Goal: Information Seeking & Learning: Learn about a topic

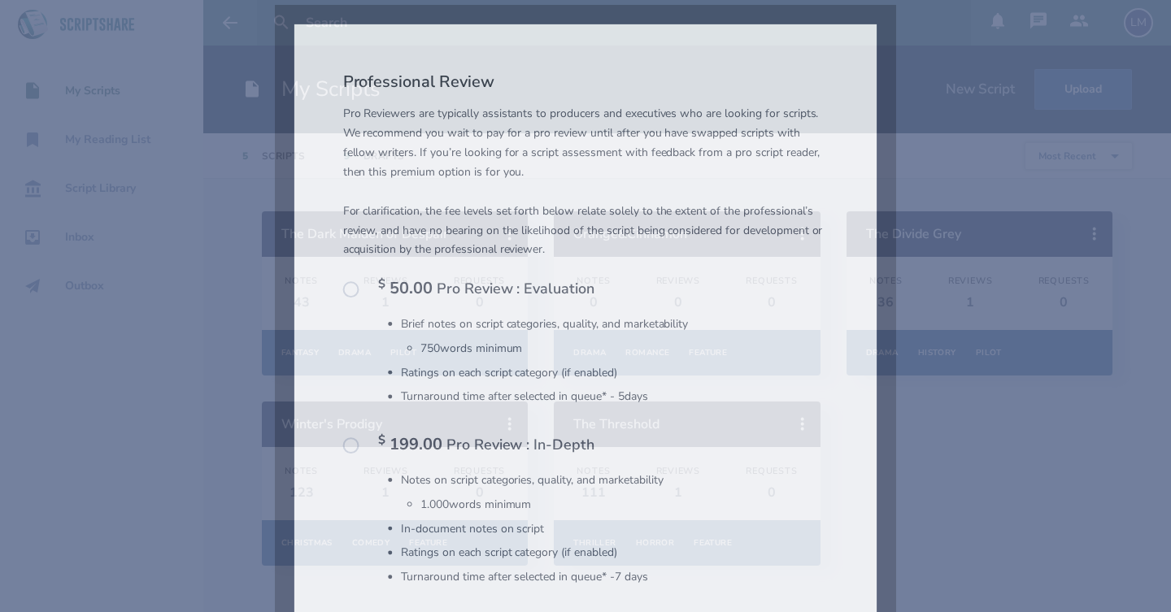
scroll to position [756, 0]
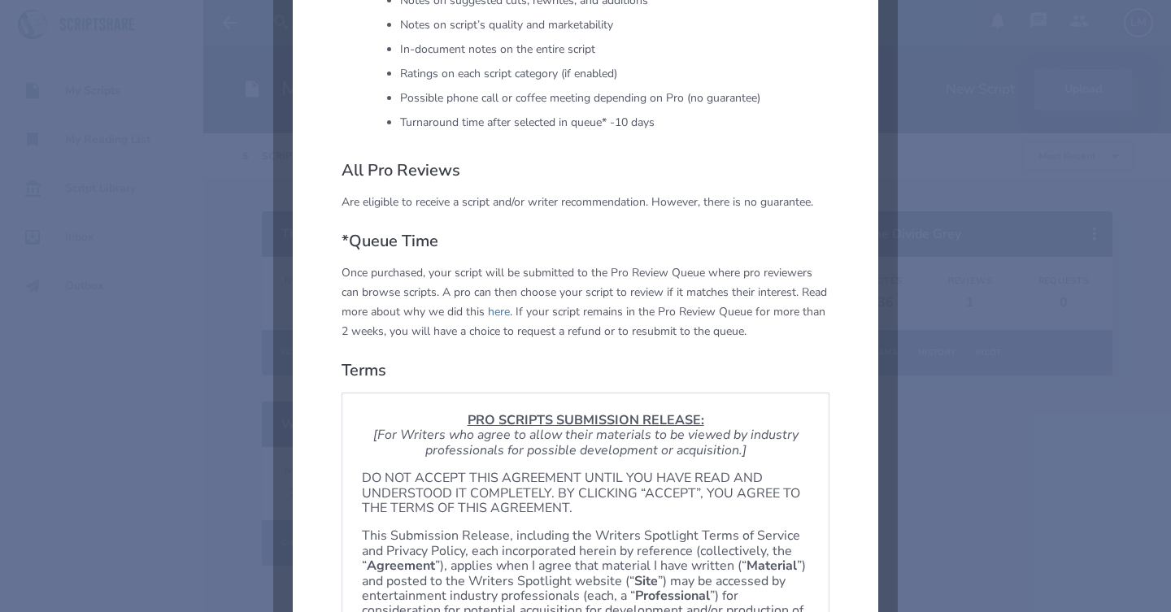
click at [982, 202] on div "Professional Review Pro Reviewers are typically assistants to producers and exe…" at bounding box center [585, 11] width 1171 height 1535
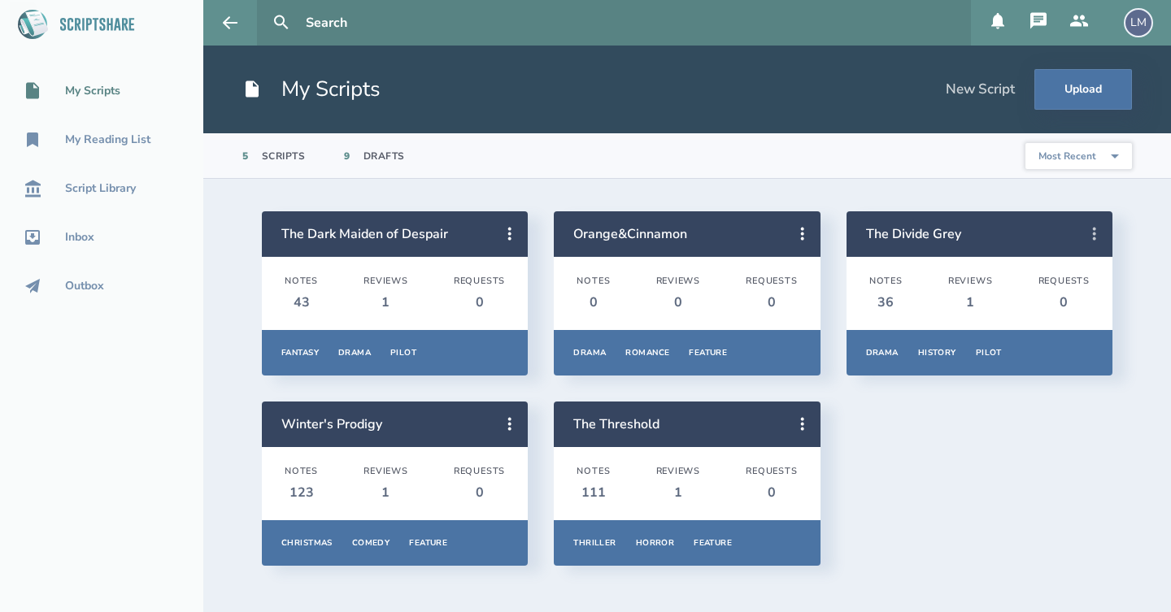
click at [1092, 235] on icon at bounding box center [1095, 234] width 20 height 20
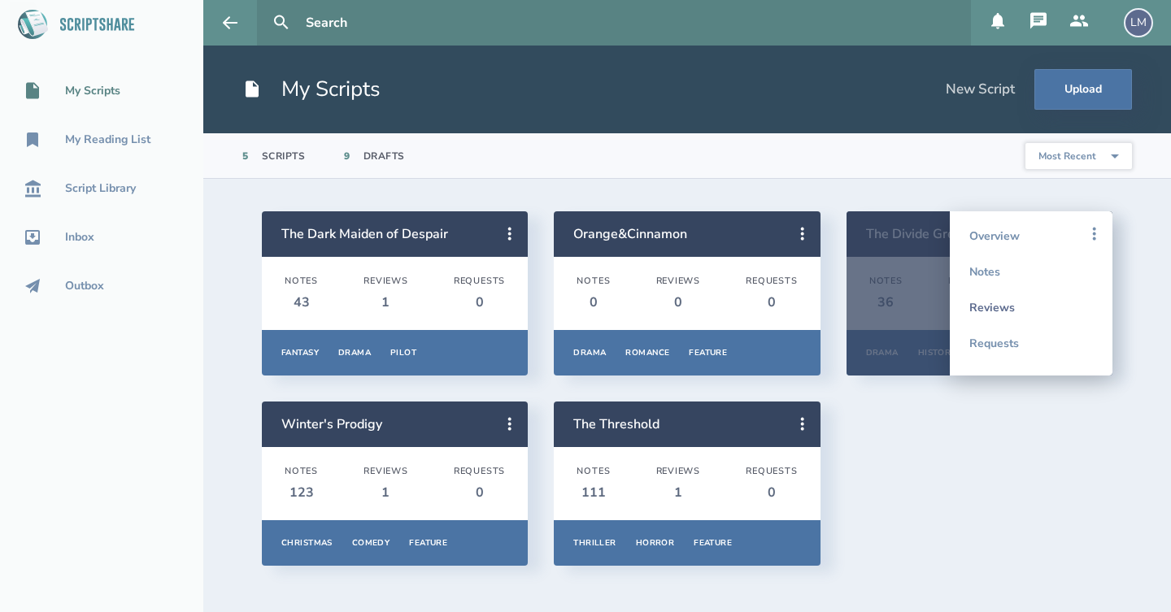
click at [1019, 307] on link "Reviews" at bounding box center [1031, 308] width 124 height 36
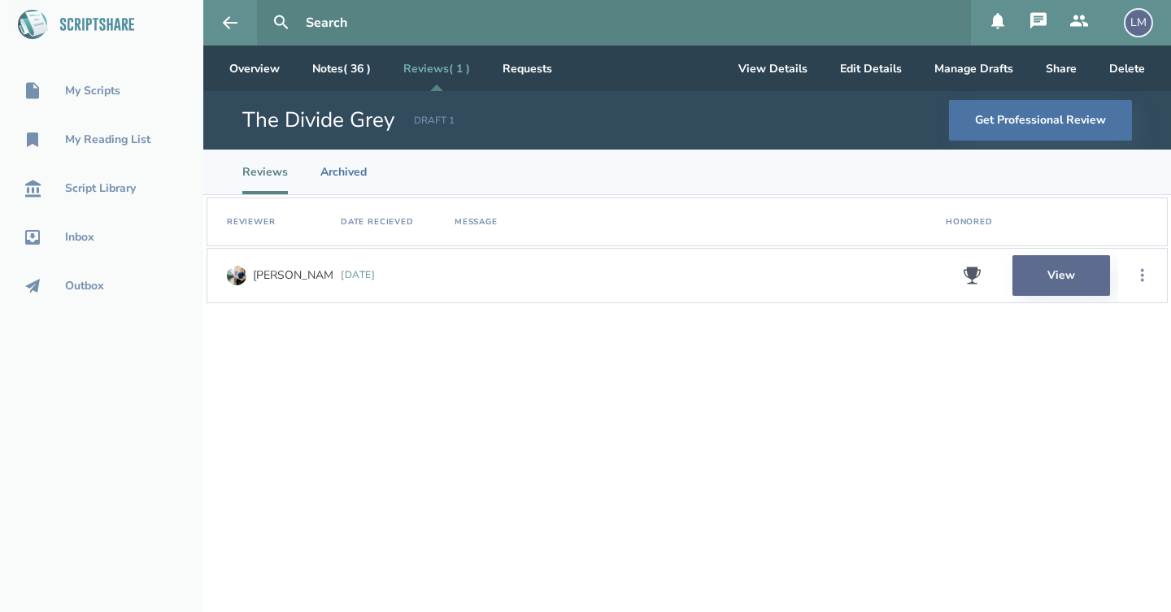
click at [1056, 268] on link "View" at bounding box center [1061, 275] width 98 height 41
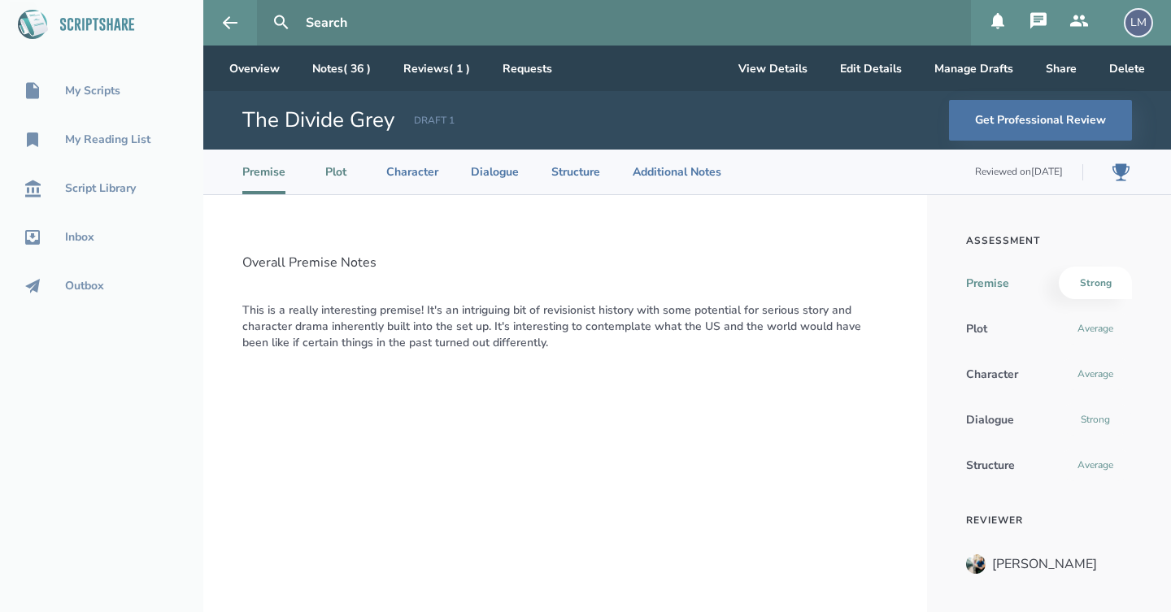
click at [338, 173] on li "Plot" at bounding box center [336, 172] width 36 height 45
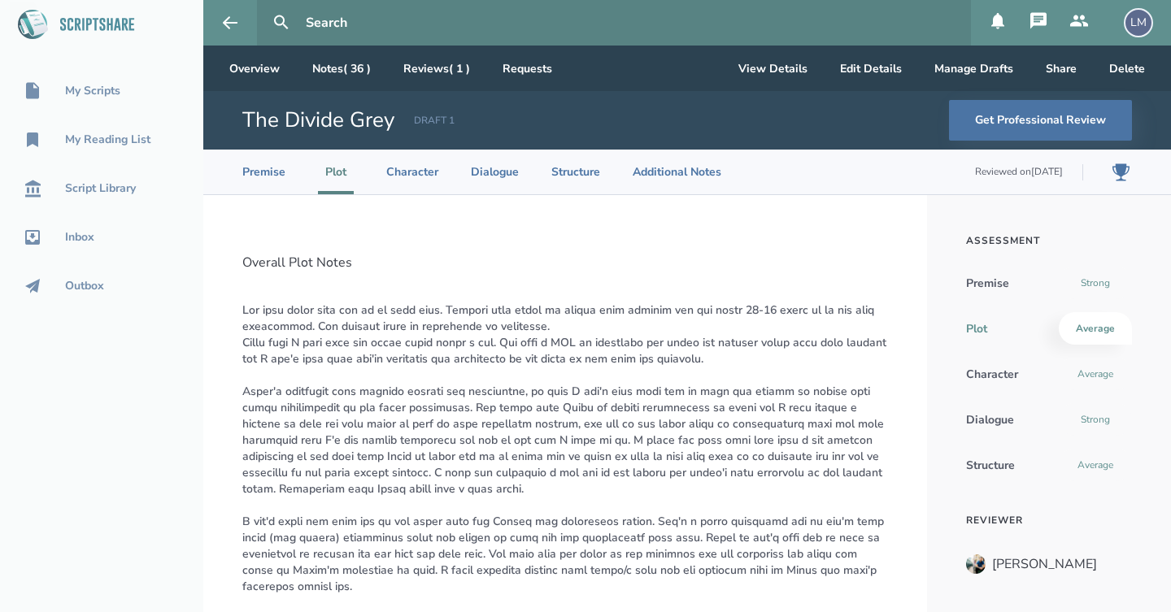
click at [510, 355] on p at bounding box center [565, 547] width 646 height 488
click at [655, 168] on li "Additional Notes" at bounding box center [677, 172] width 89 height 45
